Goal: Information Seeking & Learning: Understand process/instructions

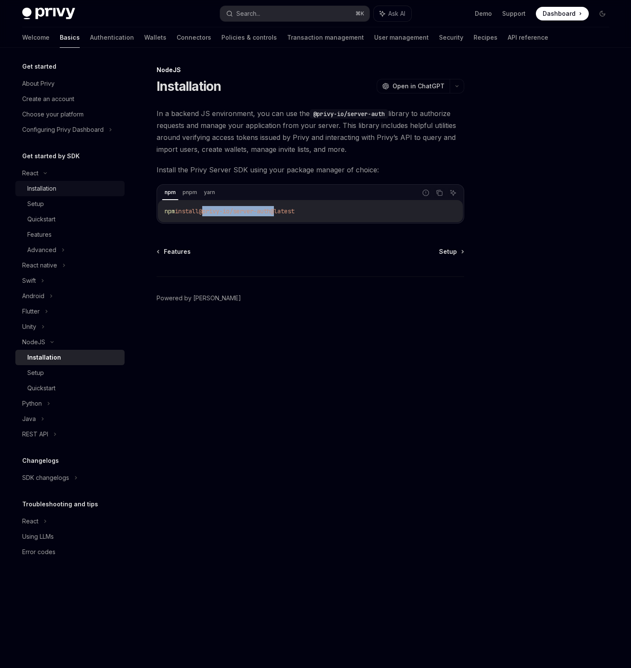
click at [56, 182] on link "Installation" at bounding box center [69, 188] width 109 height 15
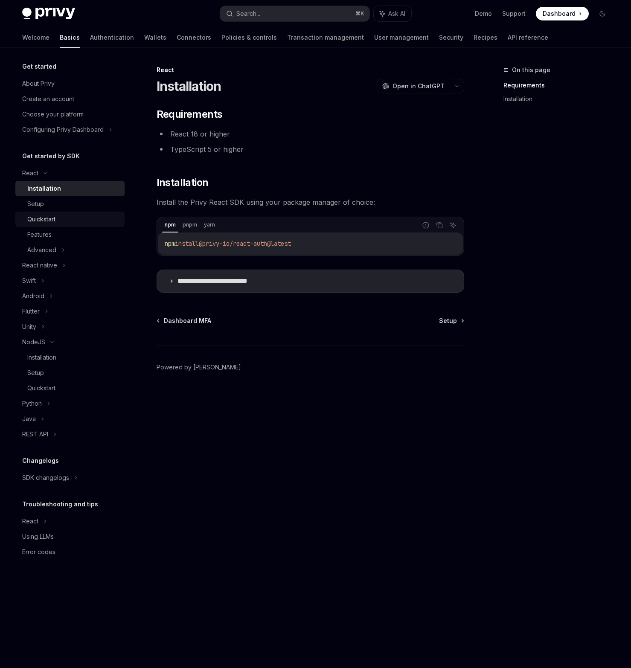
click at [59, 226] on link "Quickstart" at bounding box center [69, 219] width 109 height 15
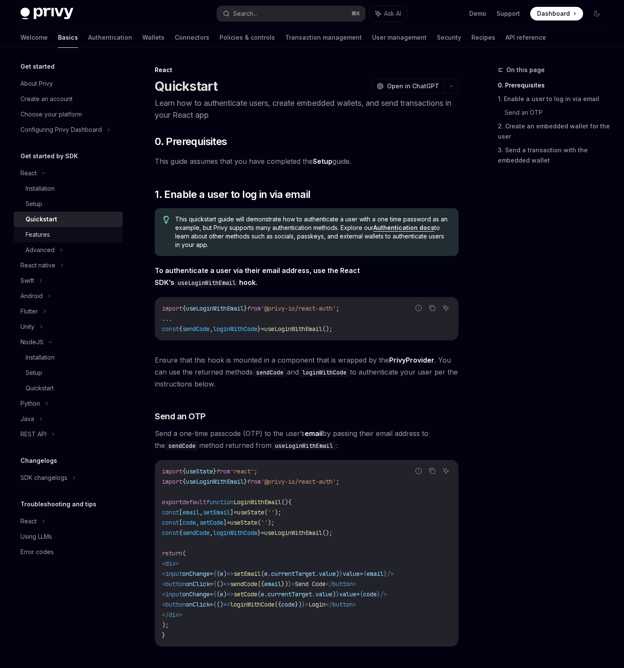
click at [59, 232] on div "Features" at bounding box center [72, 234] width 92 height 10
type textarea "*"
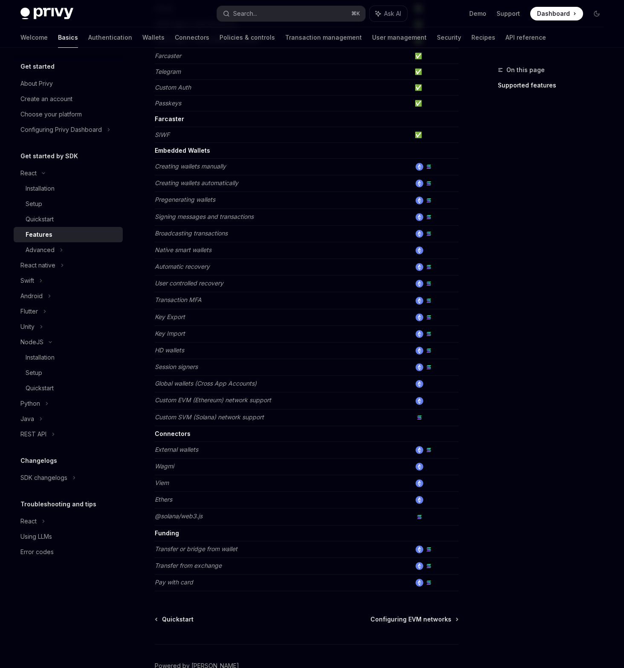
scroll to position [177, 0]
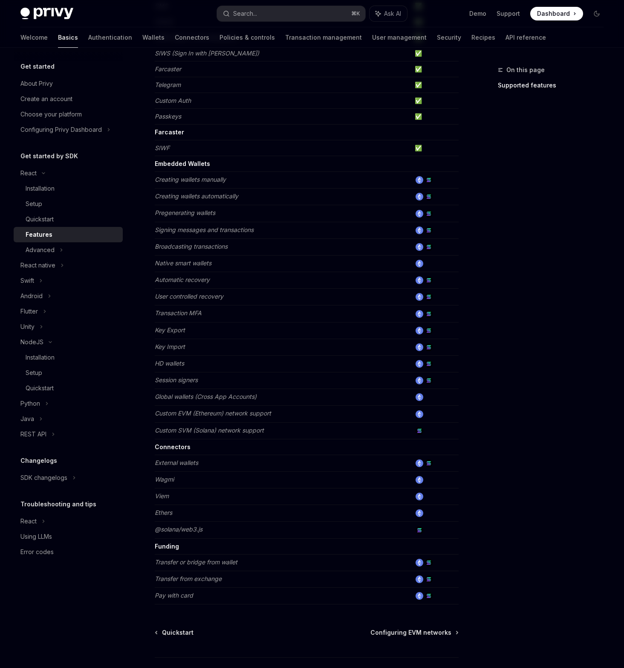
click at [194, 263] on em "Native smart wallets" at bounding box center [183, 262] width 57 height 7
drag, startPoint x: 212, startPoint y: 262, endPoint x: 157, endPoint y: 263, distance: 54.2
click at [157, 263] on em "Native smart wallets" at bounding box center [183, 262] width 57 height 7
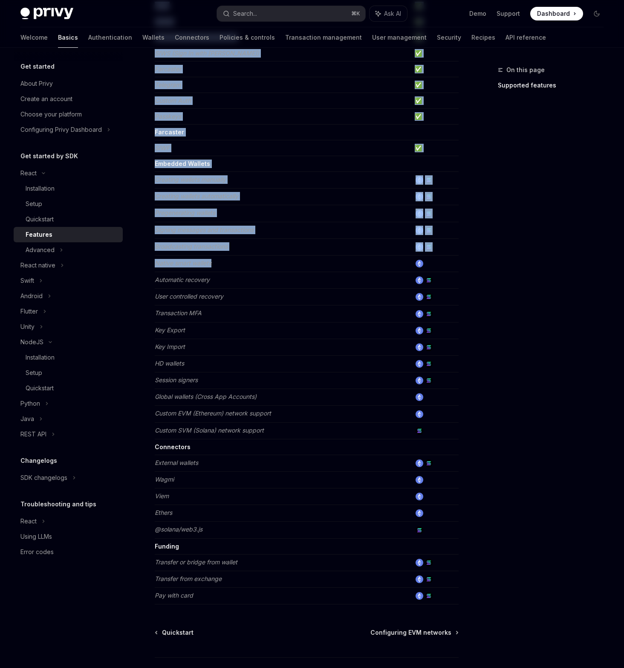
drag, startPoint x: 154, startPoint y: 262, endPoint x: 233, endPoint y: 265, distance: 79.0
click at [233, 265] on div "React Features OpenAI Open in ChatGPT Learn about the features supported by the…" at bounding box center [226, 309] width 467 height 843
click at [233, 265] on td "Native smart wallets" at bounding box center [283, 263] width 257 height 17
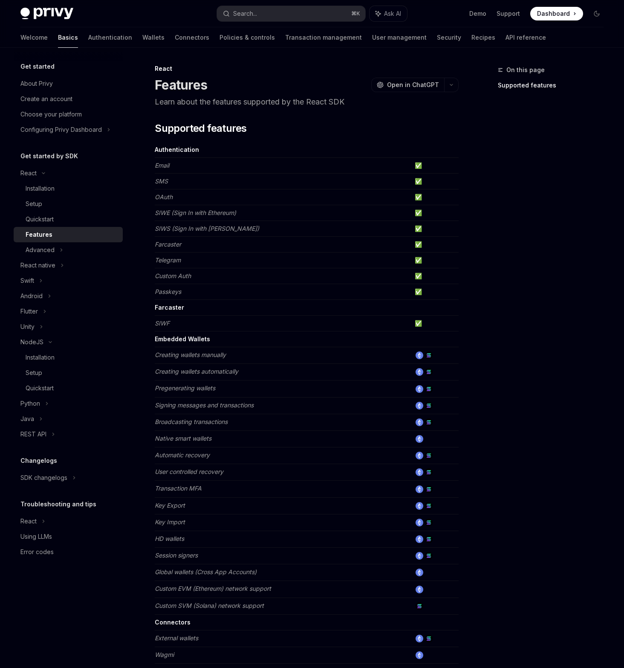
scroll to position [0, 0]
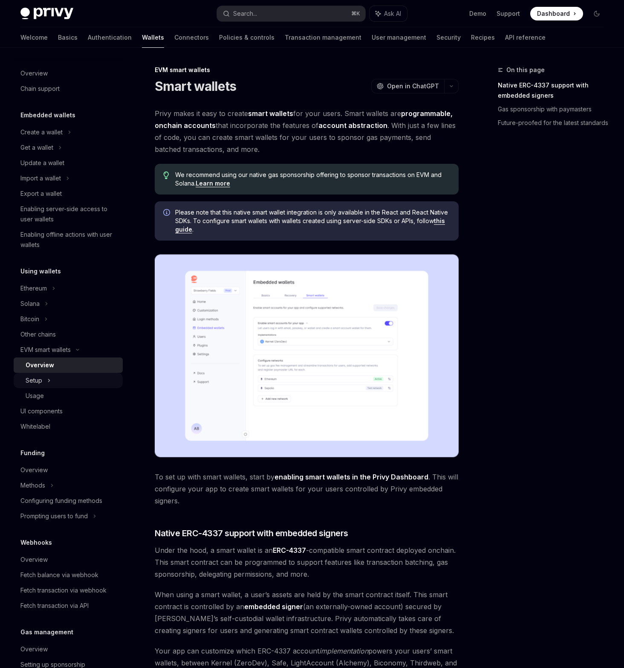
click at [75, 381] on div "Setup" at bounding box center [68, 380] width 109 height 15
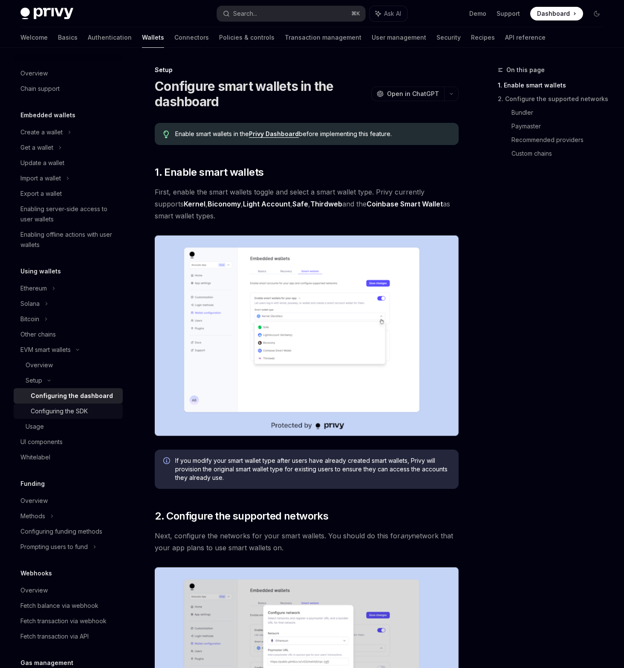
click at [93, 412] on div "Configuring the SDK" at bounding box center [74, 411] width 87 height 10
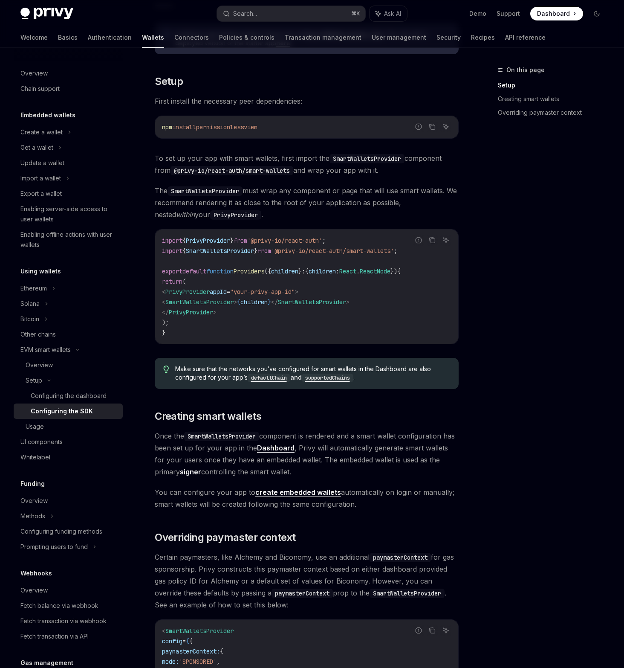
scroll to position [154, 0]
click at [67, 499] on div "Overview" at bounding box center [68, 501] width 97 height 10
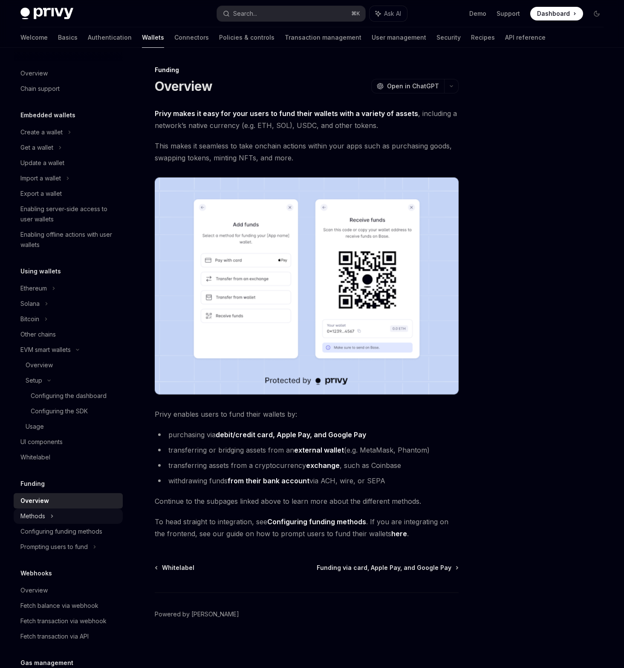
click at [62, 512] on div "Methods" at bounding box center [68, 515] width 109 height 15
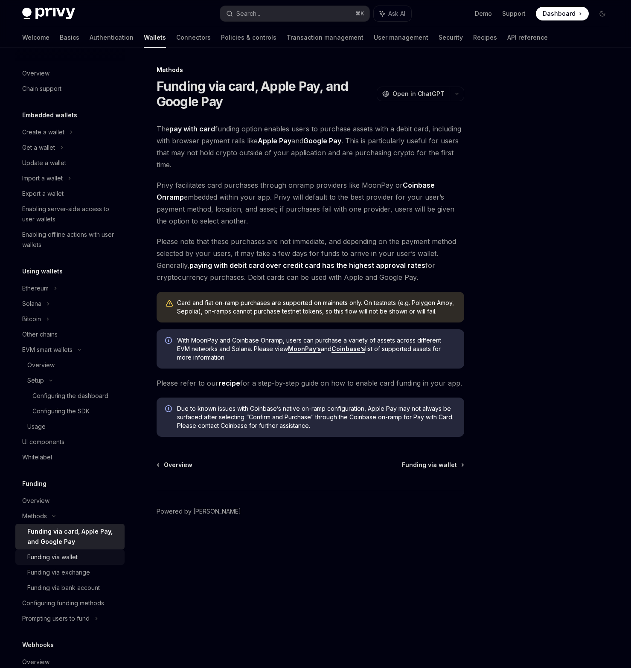
click at [82, 554] on div "Funding via wallet" at bounding box center [73, 557] width 92 height 10
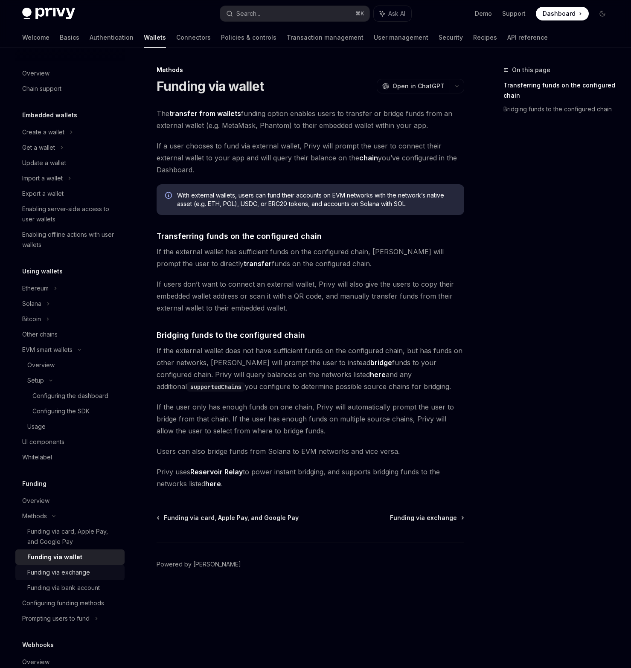
click at [93, 576] on div "Funding via exchange" at bounding box center [73, 572] width 92 height 10
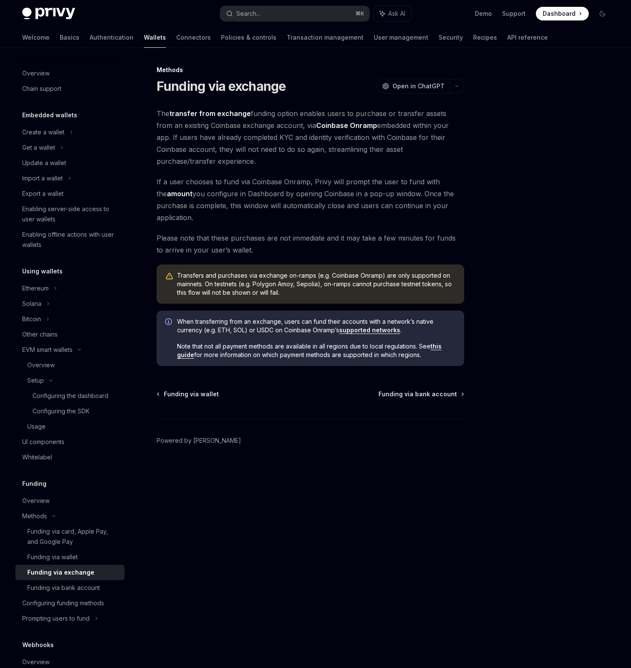
click at [89, 565] on link "Funding via exchange" at bounding box center [69, 572] width 109 height 15
click at [90, 561] on div "Funding via wallet" at bounding box center [73, 557] width 92 height 10
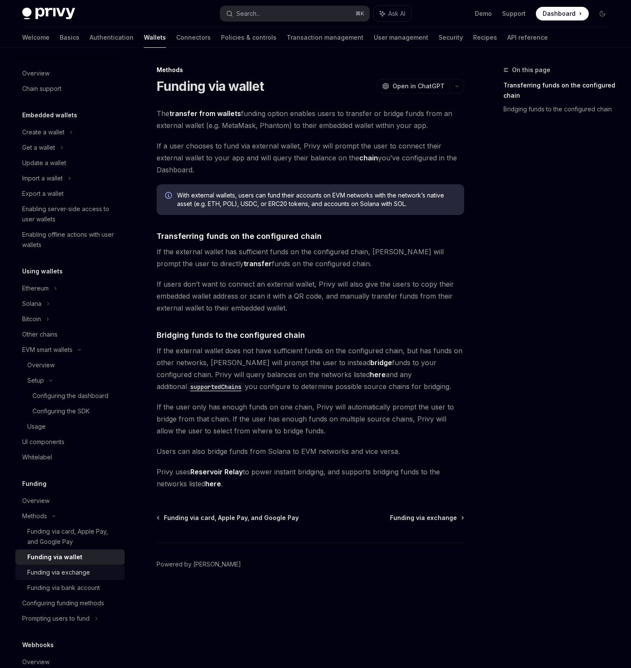
click at [81, 575] on div "Funding via exchange" at bounding box center [58, 572] width 63 height 10
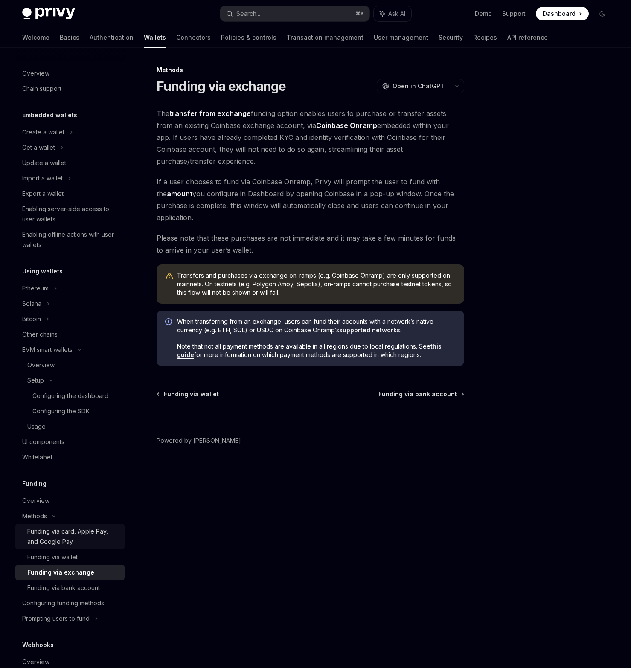
click at [64, 530] on div "Funding via card, Apple Pay, and Google Pay" at bounding box center [73, 536] width 92 height 20
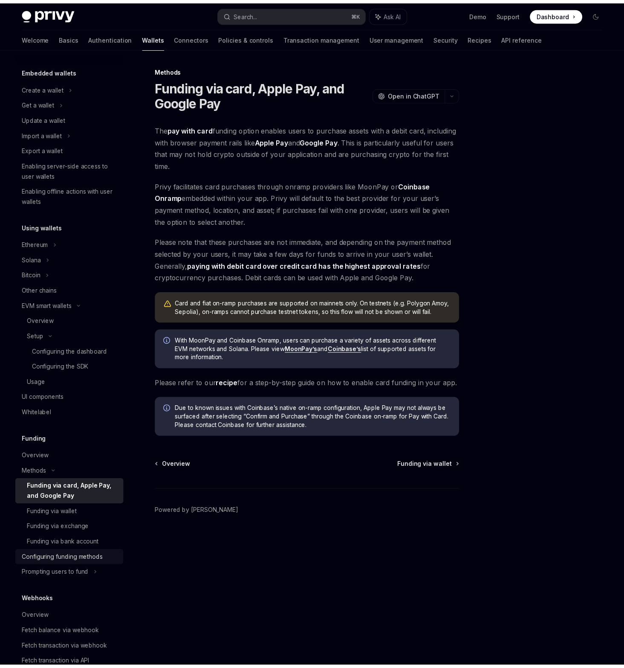
scroll to position [52, 0]
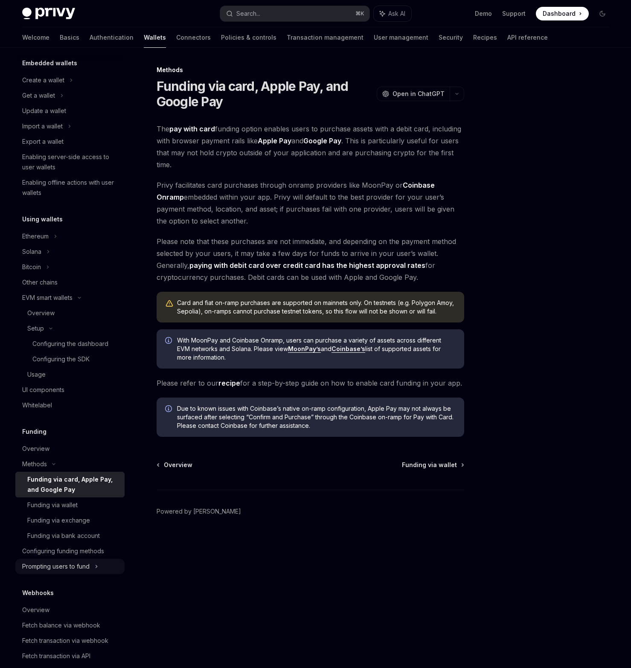
click at [89, 564] on div "Prompting users to fund" at bounding box center [55, 566] width 67 height 10
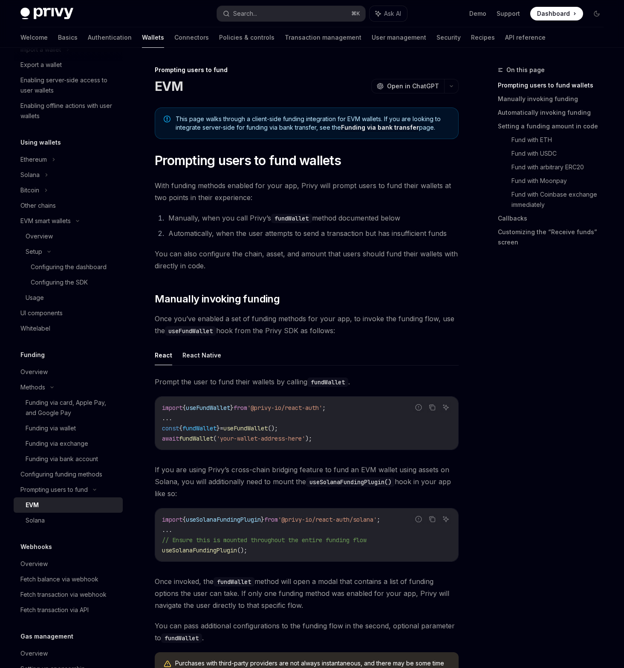
click at [347, 236] on li "Automatically, when the user attempts to send a transaction but has insufficien…" at bounding box center [312, 233] width 293 height 12
click at [59, 235] on div "Overview" at bounding box center [72, 236] width 92 height 10
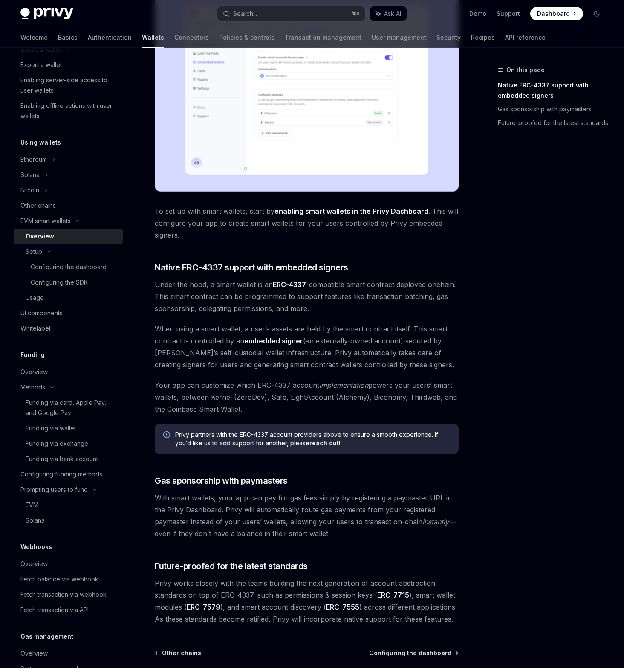
scroll to position [349, 0]
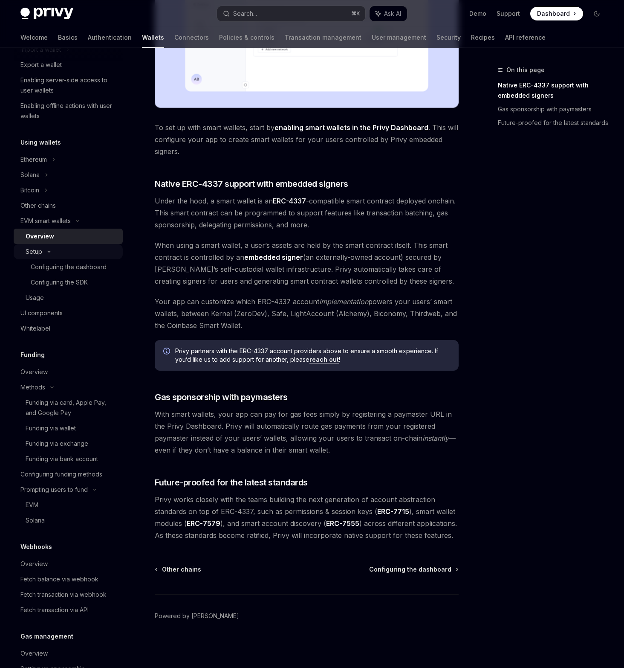
click at [80, 250] on div "Setup" at bounding box center [68, 251] width 109 height 15
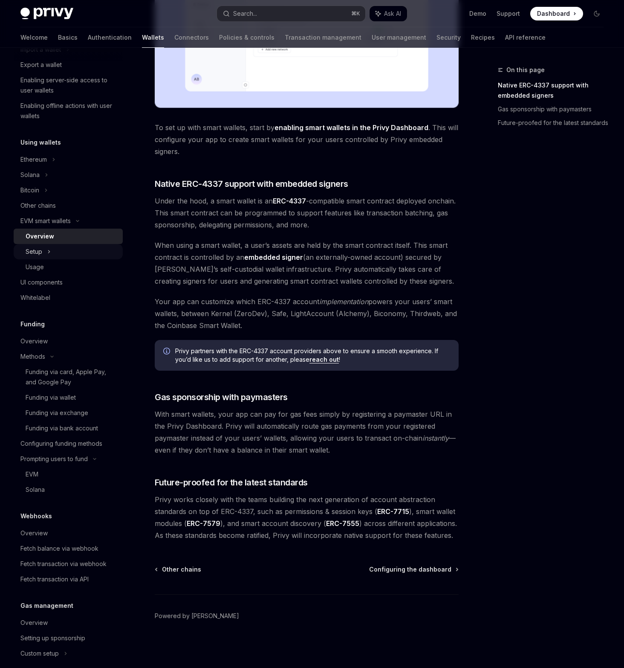
click at [79, 253] on div "Setup" at bounding box center [68, 251] width 109 height 15
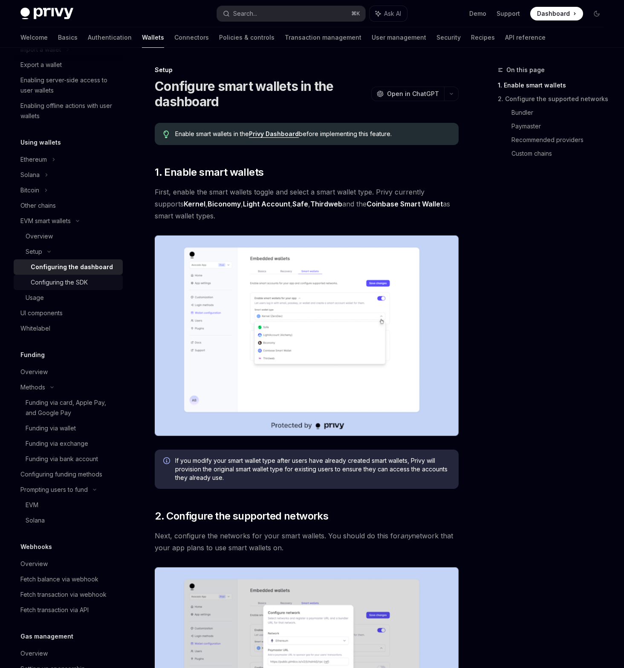
click at [76, 285] on div "Configuring the SDK" at bounding box center [59, 282] width 57 height 10
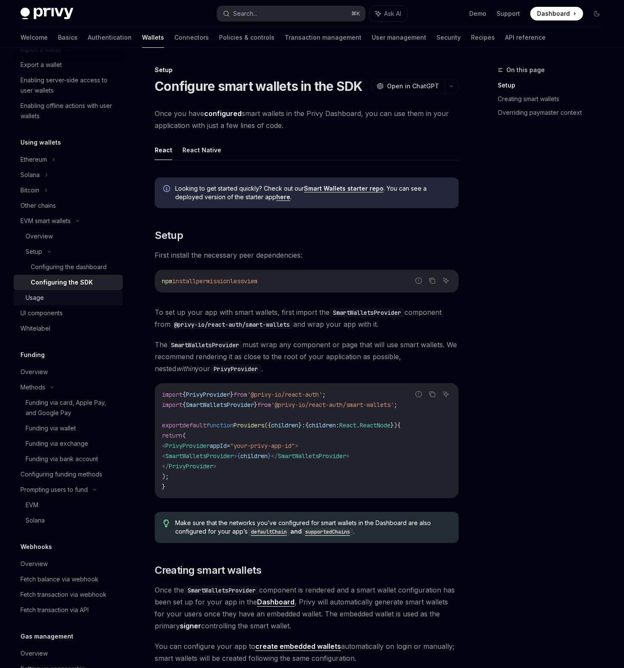
click at [44, 295] on div "Usage" at bounding box center [72, 298] width 92 height 10
type textarea "*"
